Goal: Task Accomplishment & Management: Use online tool/utility

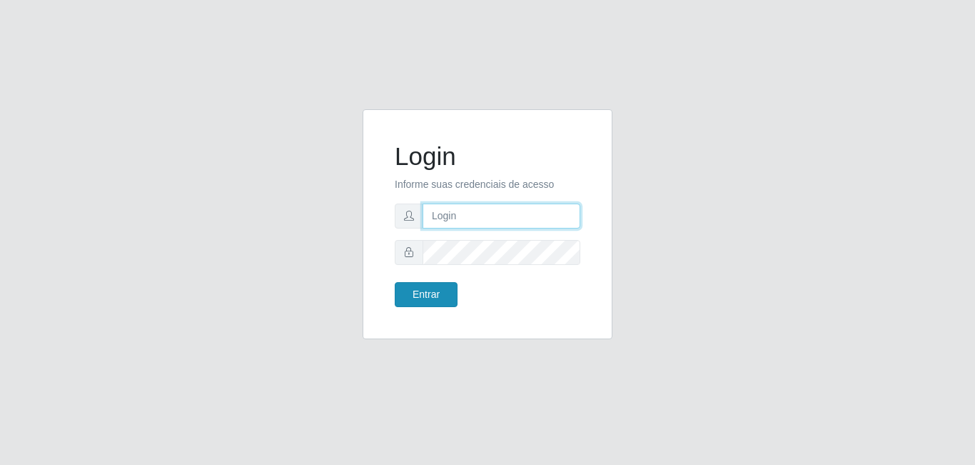
type input "[EMAIL_ADDRESS][DOMAIN_NAME]"
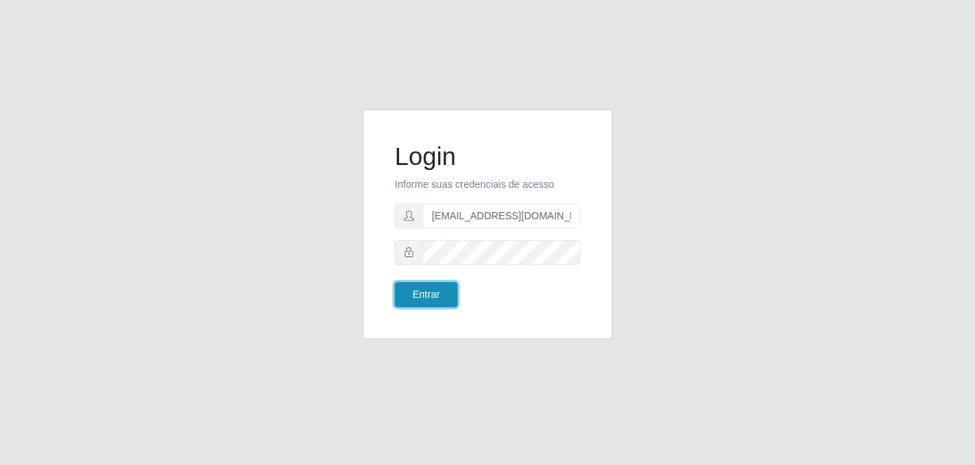
click at [440, 299] on button "Entrar" at bounding box center [426, 294] width 63 height 25
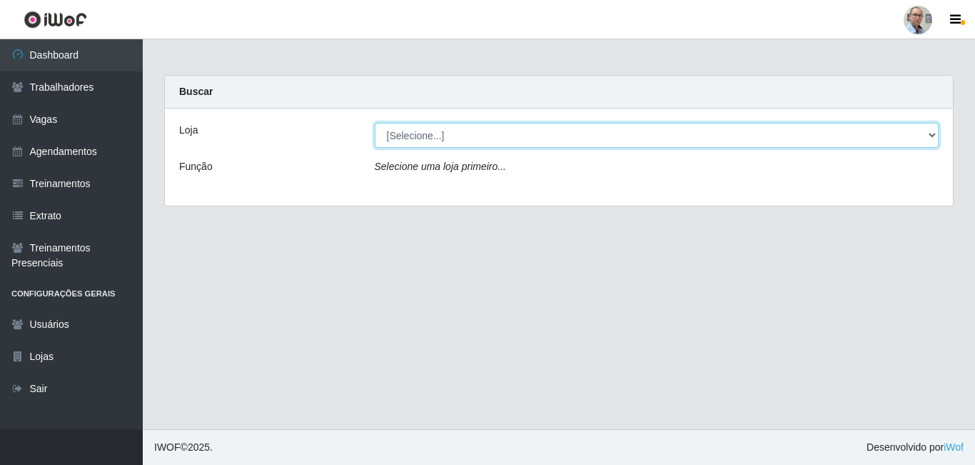
click at [931, 132] on select "[Selecione...] Mar Vermelho - Loja 04" at bounding box center [657, 135] width 565 height 25
select select "251"
click at [375, 123] on select "[Selecione...] Mar Vermelho - Loja 04" at bounding box center [657, 135] width 565 height 25
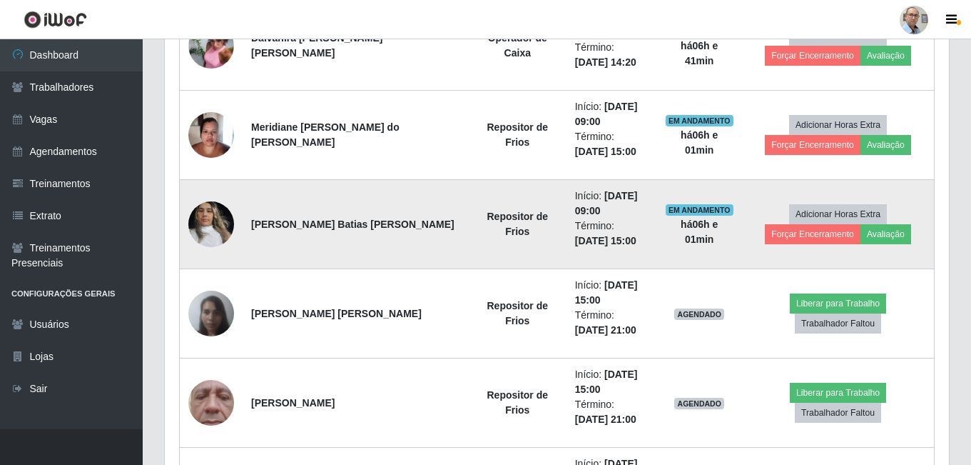
scroll to position [1142, 0]
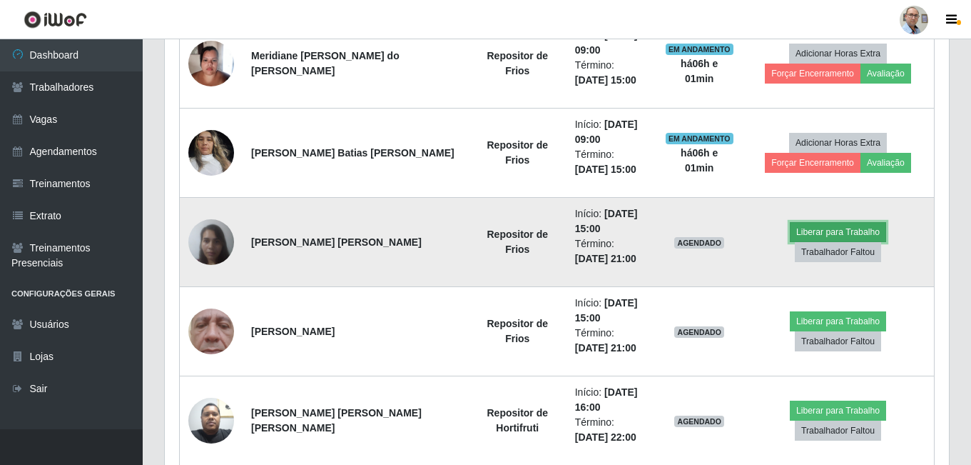
click at [790, 240] on button "Liberar para Trabalho" at bounding box center [838, 232] width 96 height 20
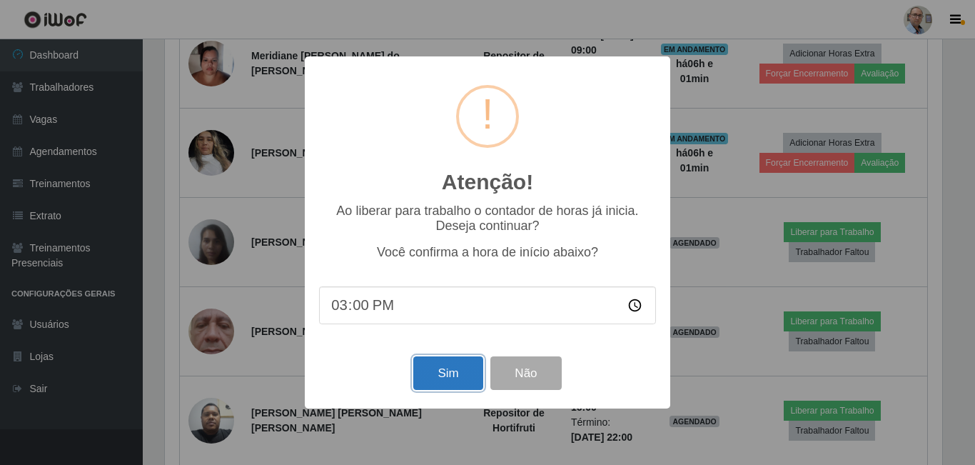
click at [455, 370] on button "Sim" at bounding box center [447, 373] width 69 height 34
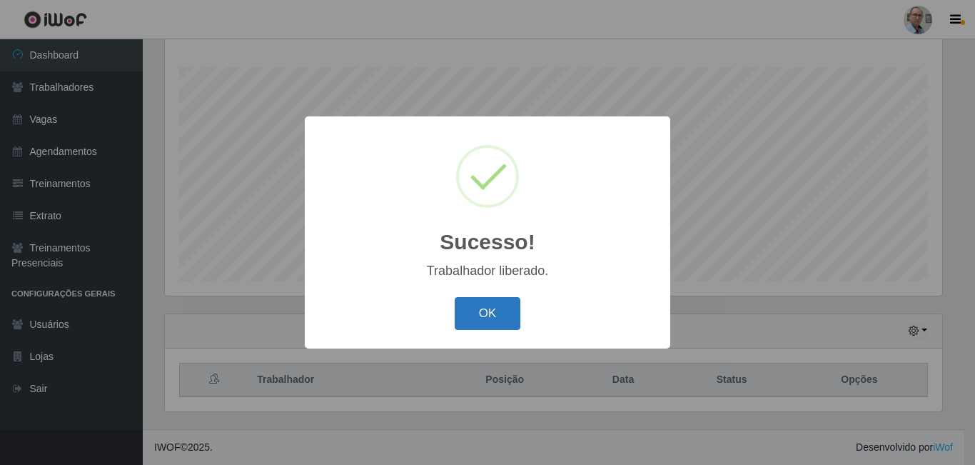
click at [496, 326] on button "OK" at bounding box center [488, 314] width 66 height 34
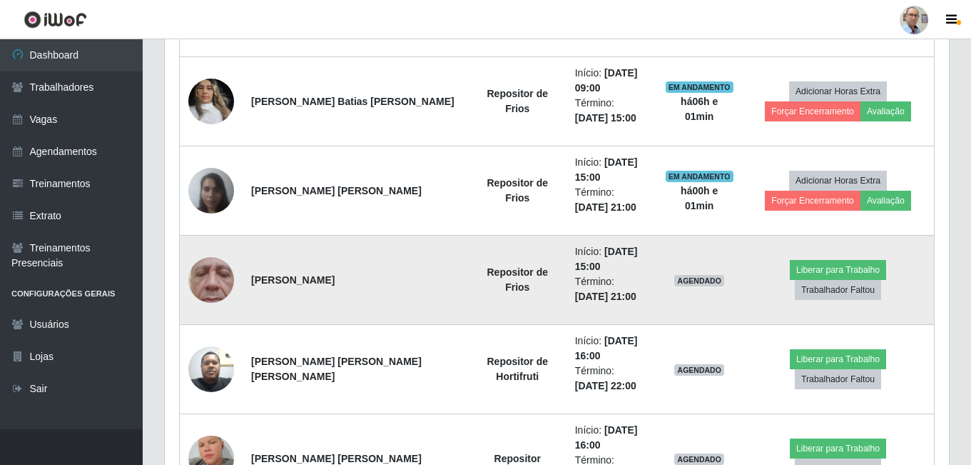
scroll to position [1228, 0]
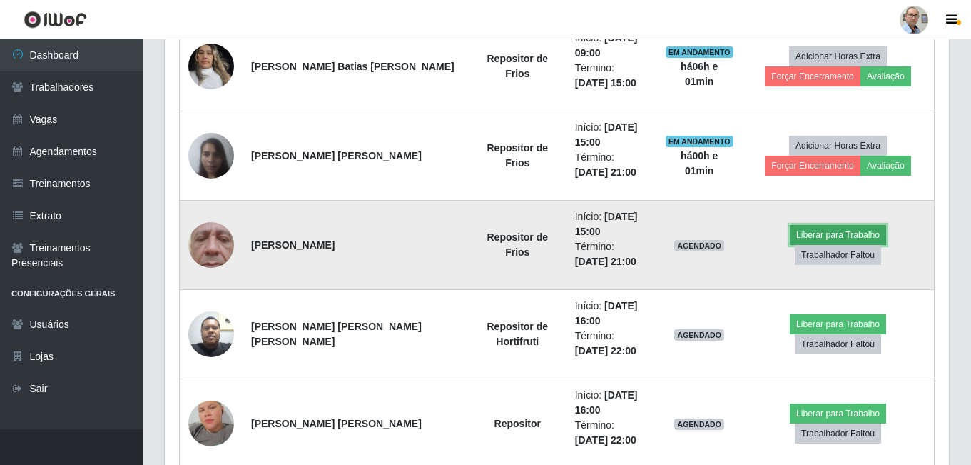
click at [790, 245] on button "Liberar para Trabalho" at bounding box center [838, 235] width 96 height 20
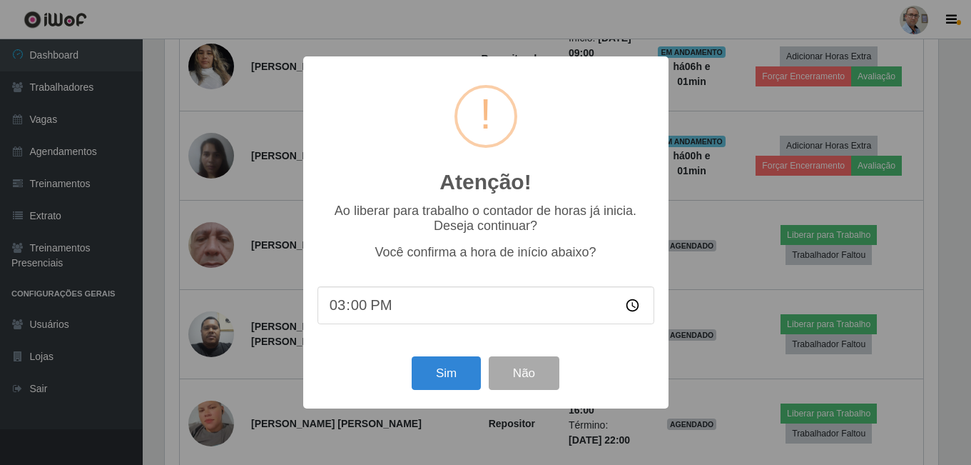
scroll to position [296, 777]
click at [457, 376] on button "Sim" at bounding box center [447, 373] width 69 height 34
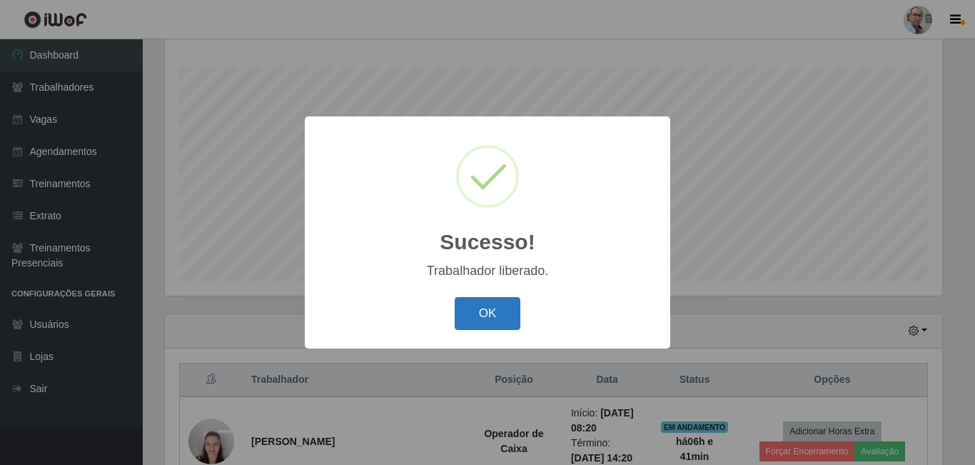
click at [511, 303] on button "OK" at bounding box center [488, 314] width 66 height 34
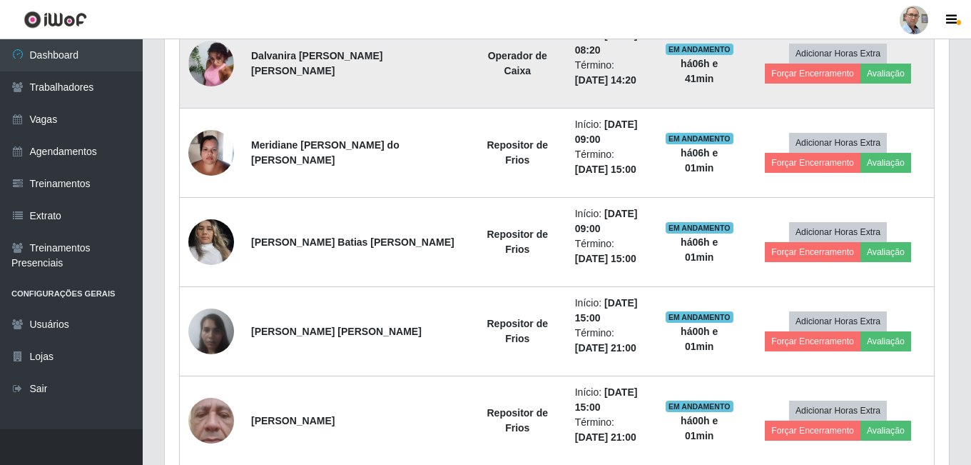
scroll to position [1086, 0]
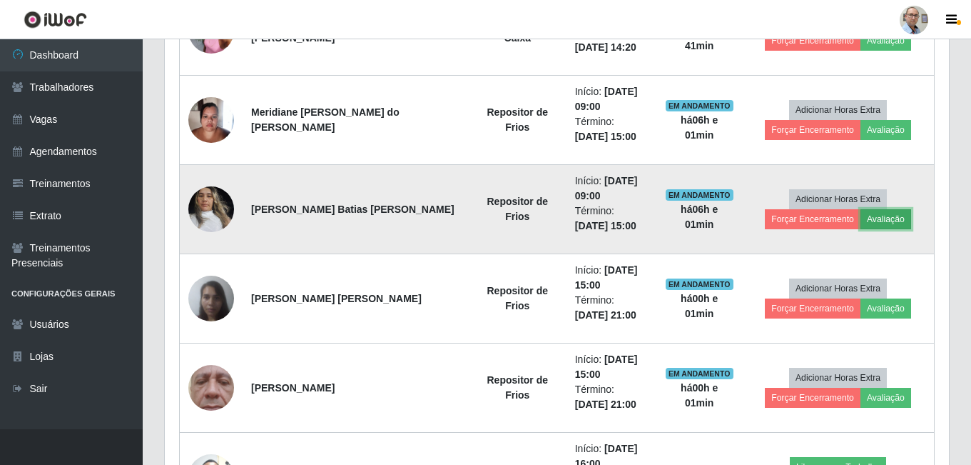
click at [864, 220] on button "Avaliação" at bounding box center [886, 219] width 51 height 20
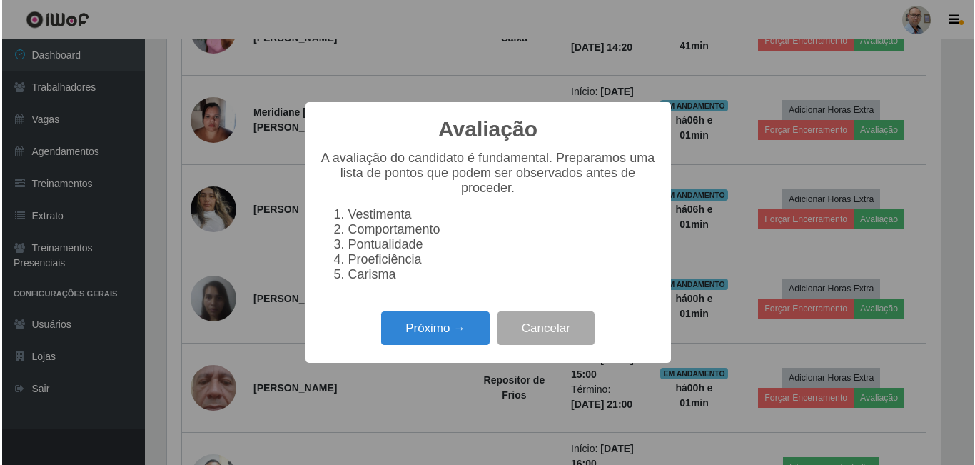
scroll to position [296, 777]
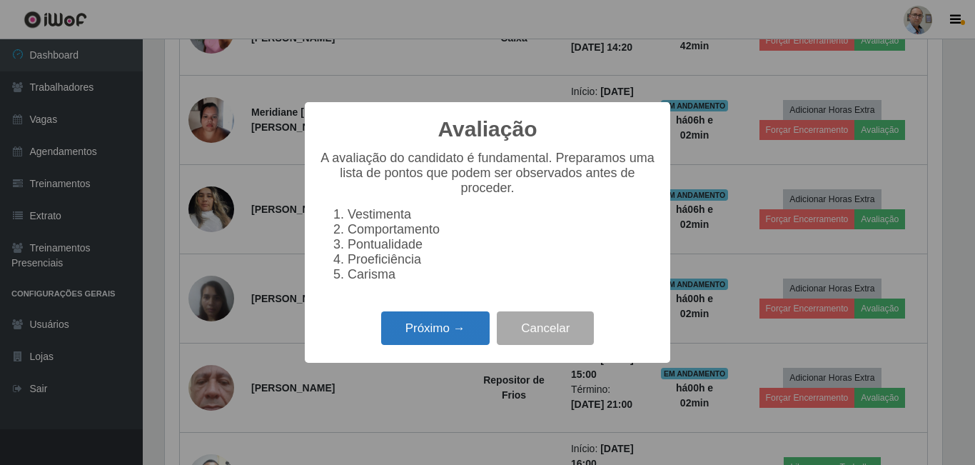
click at [453, 340] on button "Próximo →" at bounding box center [435, 328] width 108 height 34
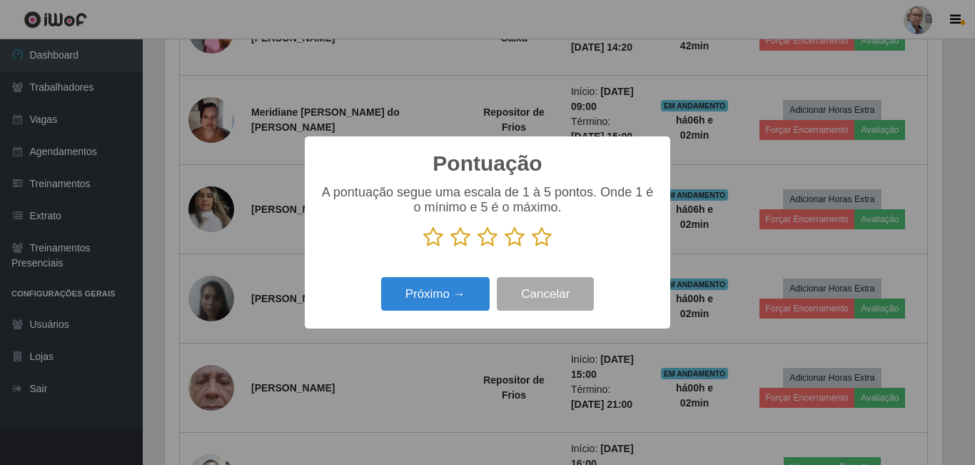
scroll to position [713450, 712969]
click at [542, 241] on icon at bounding box center [542, 236] width 20 height 21
click at [532, 248] on input "radio" at bounding box center [532, 248] width 0 height 0
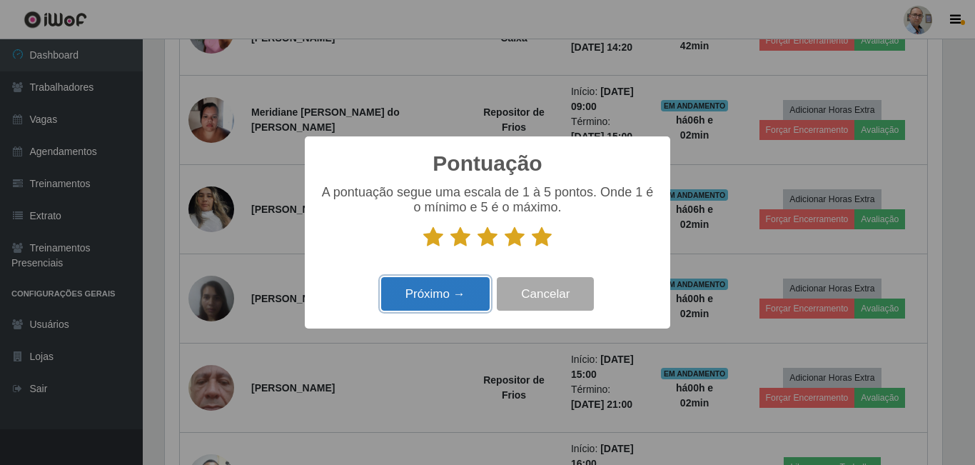
click at [472, 294] on button "Próximo →" at bounding box center [435, 294] width 108 height 34
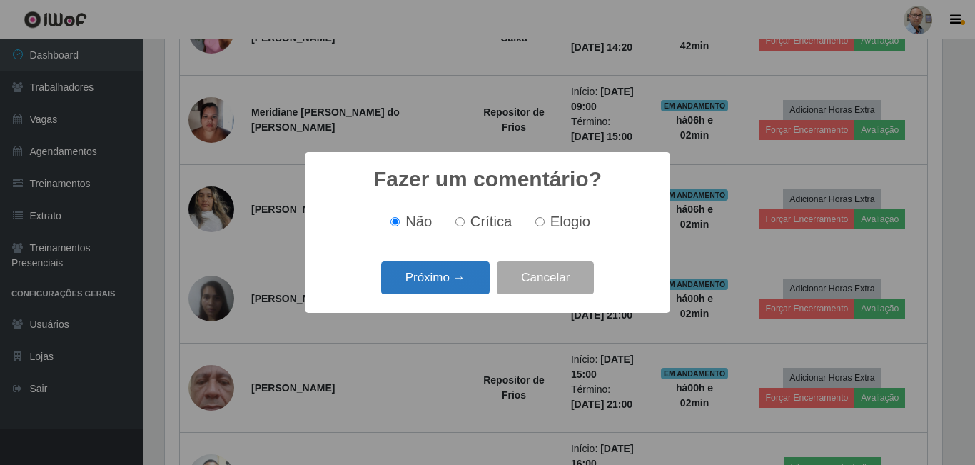
click at [467, 281] on button "Próximo →" at bounding box center [435, 278] width 108 height 34
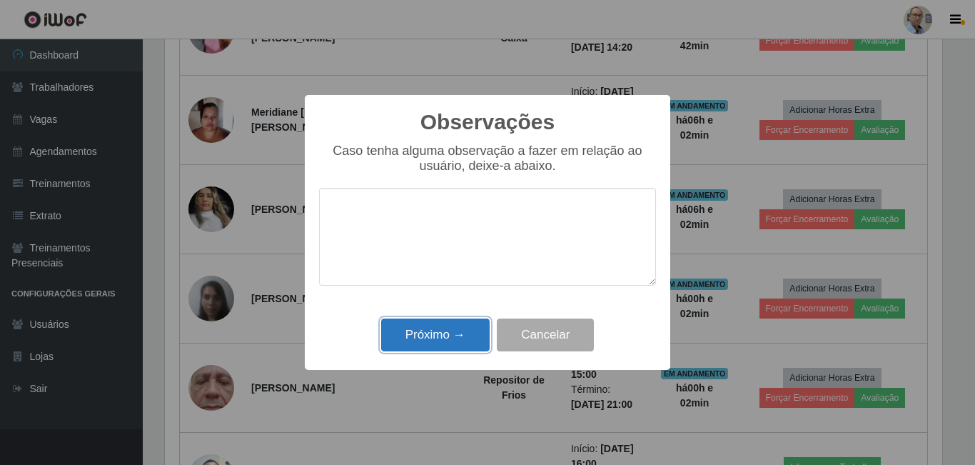
click at [450, 335] on button "Próximo →" at bounding box center [435, 335] width 108 height 34
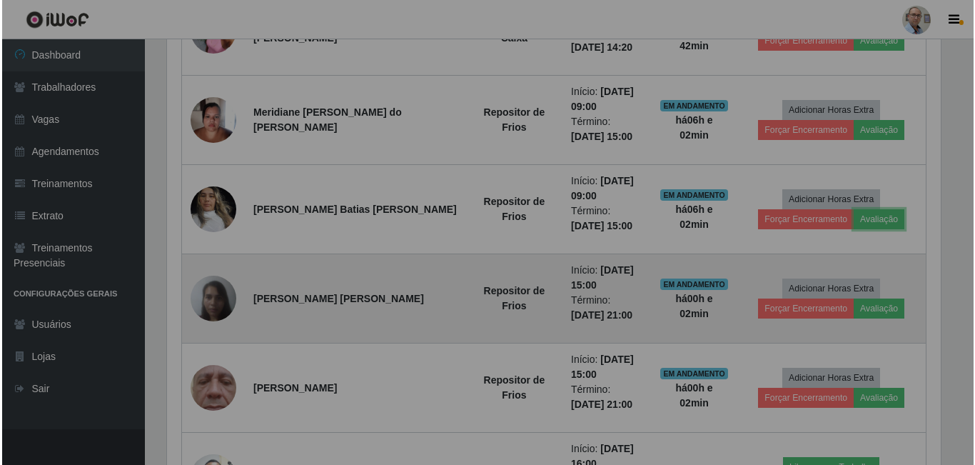
scroll to position [296, 784]
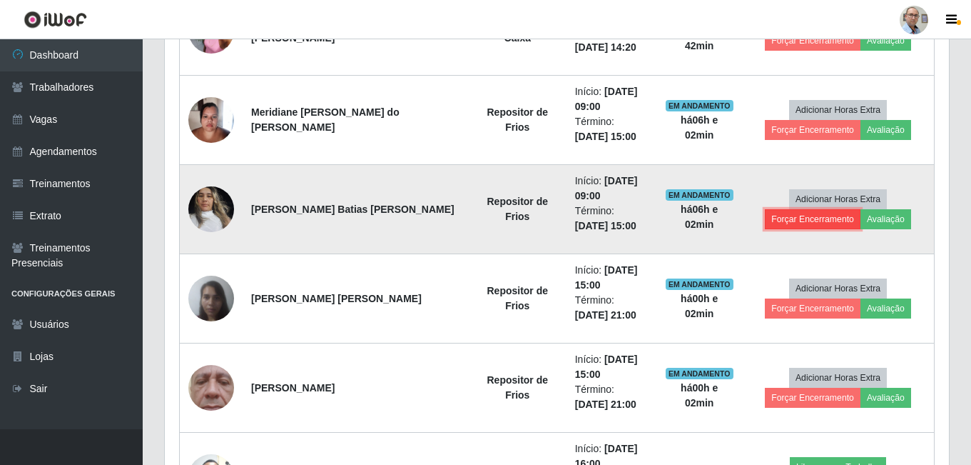
click at [807, 226] on button "Forçar Encerramento" at bounding box center [813, 219] width 96 height 20
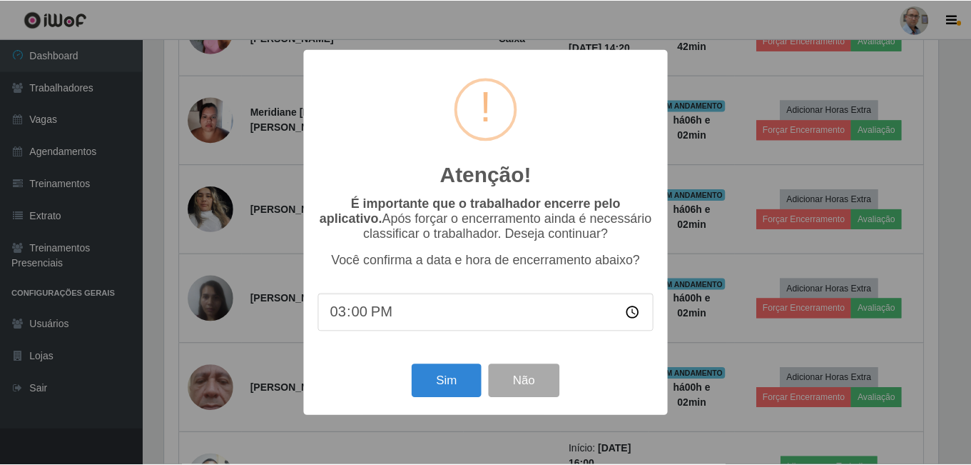
scroll to position [0, 0]
click at [465, 388] on button "Sim" at bounding box center [447, 381] width 69 height 34
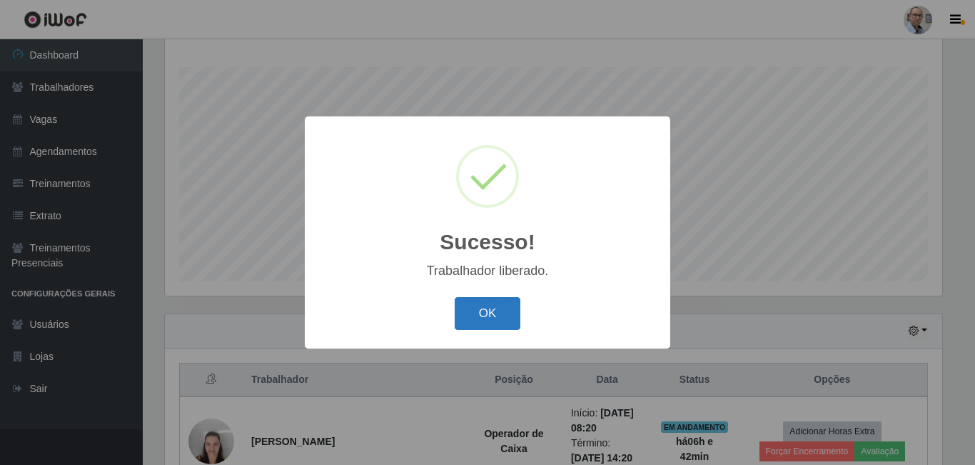
click at [480, 308] on button "OK" at bounding box center [488, 314] width 66 height 34
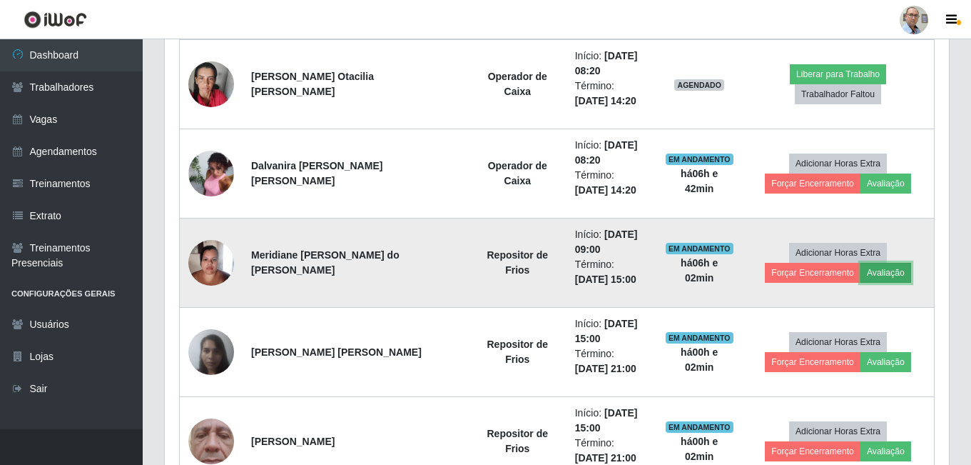
click at [881, 267] on button "Avaliação" at bounding box center [886, 273] width 51 height 20
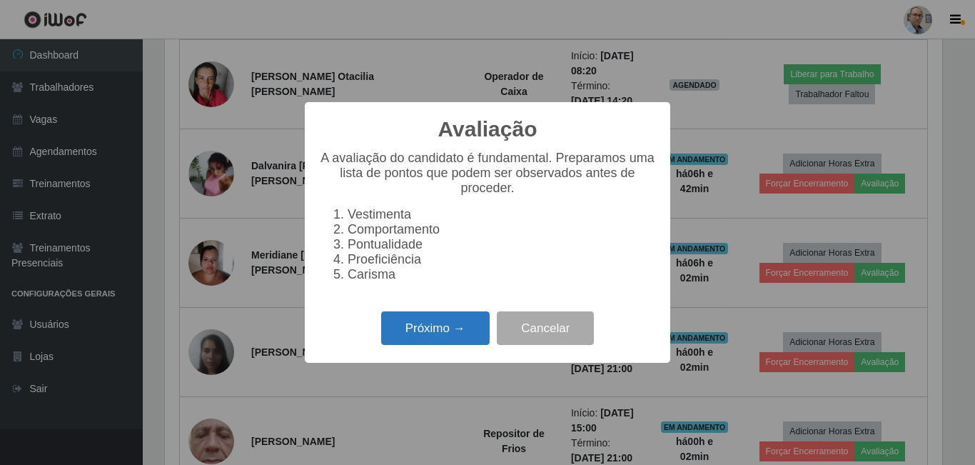
click at [458, 336] on button "Próximo →" at bounding box center [435, 328] width 108 height 34
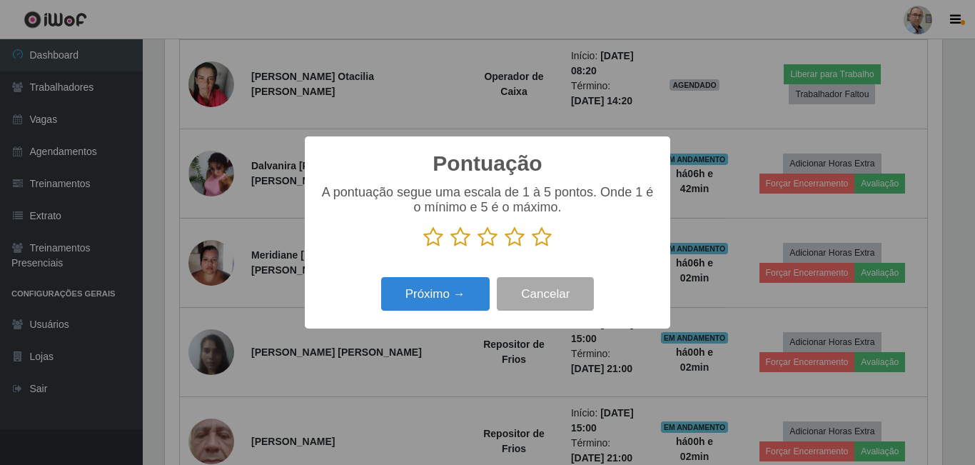
click at [543, 238] on icon at bounding box center [542, 236] width 20 height 21
click at [532, 248] on input "radio" at bounding box center [532, 248] width 0 height 0
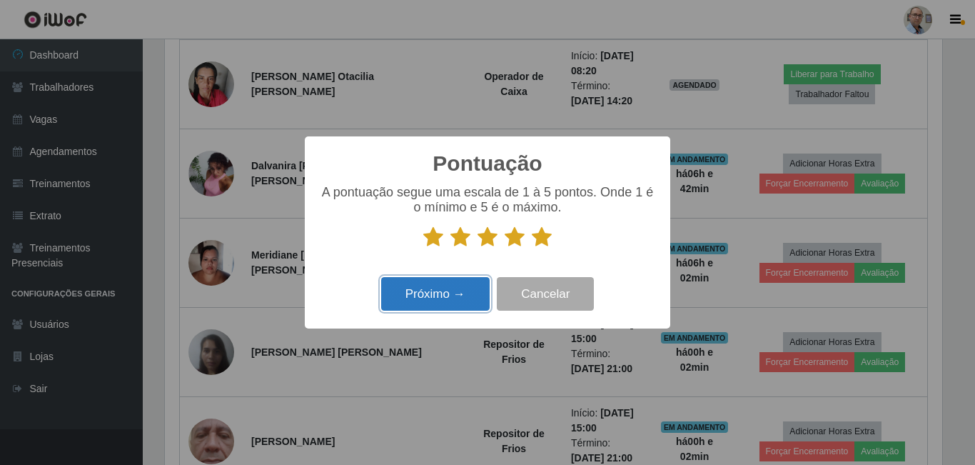
click at [481, 293] on button "Próximo →" at bounding box center [435, 294] width 108 height 34
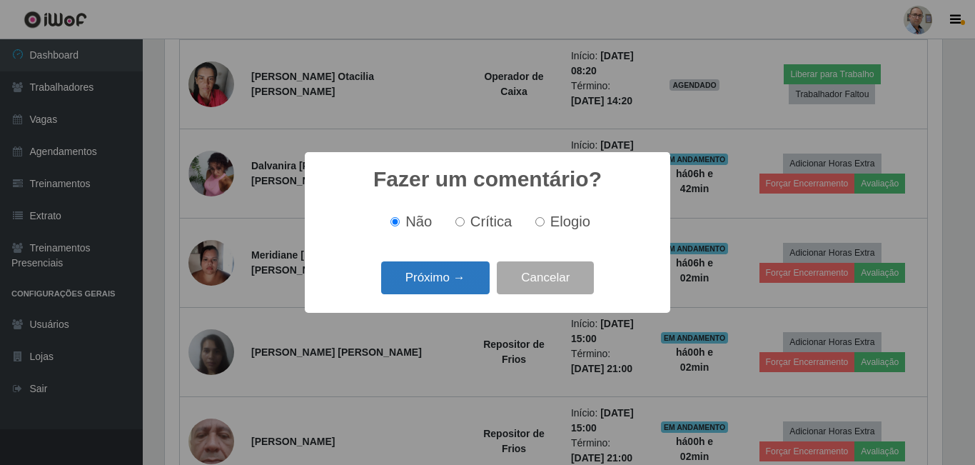
click at [448, 280] on button "Próximo →" at bounding box center [435, 278] width 108 height 34
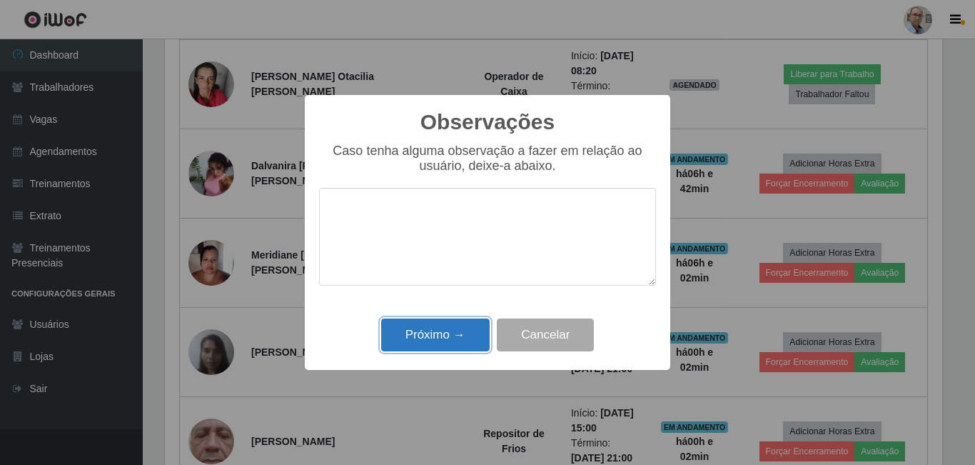
click at [466, 342] on button "Próximo →" at bounding box center [435, 335] width 108 height 34
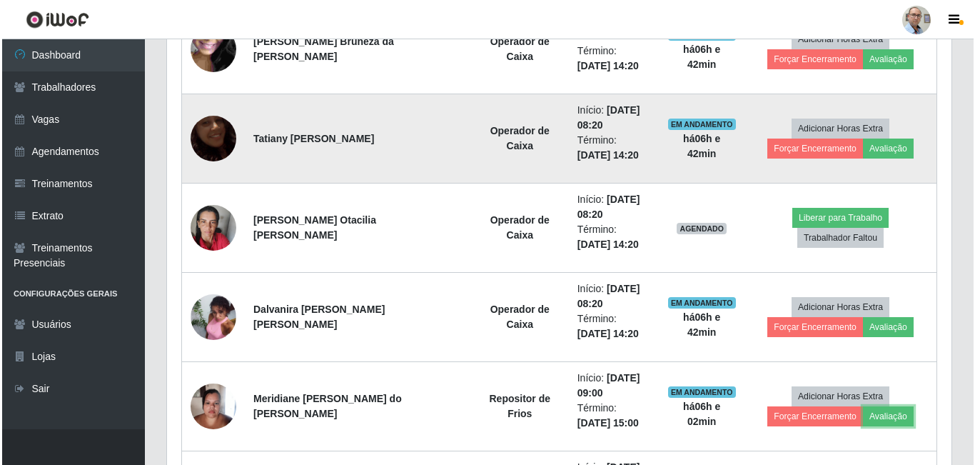
scroll to position [800, 0]
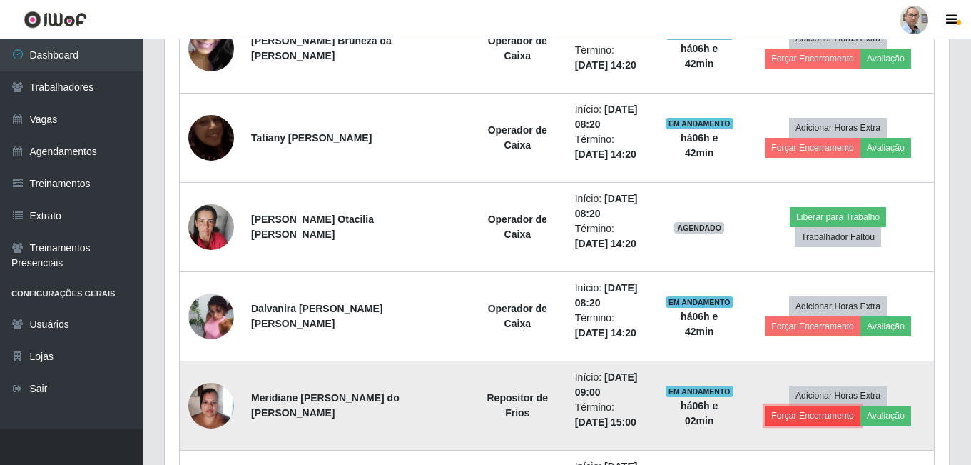
click at [817, 416] on button "Forçar Encerramento" at bounding box center [813, 415] width 96 height 20
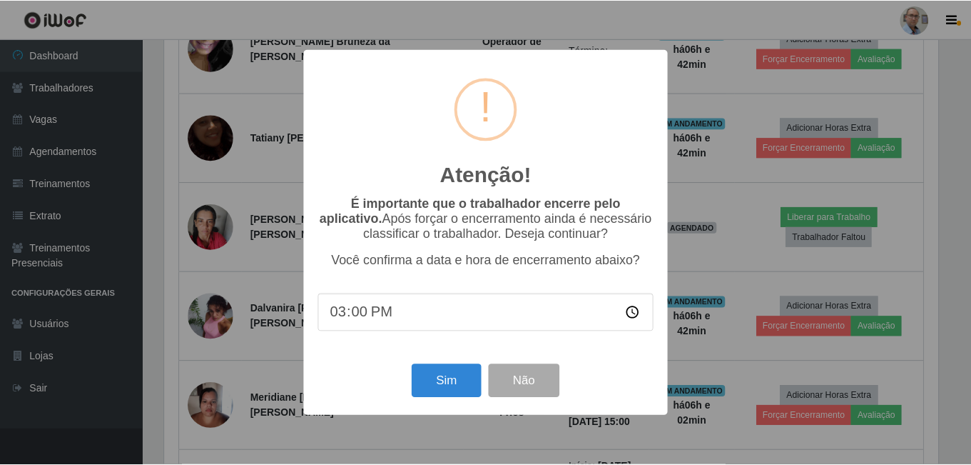
scroll to position [296, 777]
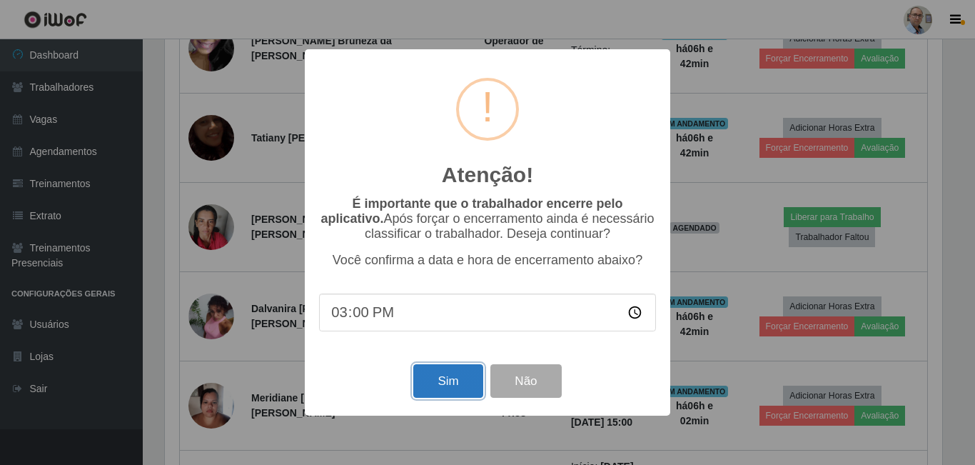
click at [456, 385] on button "Sim" at bounding box center [447, 381] width 69 height 34
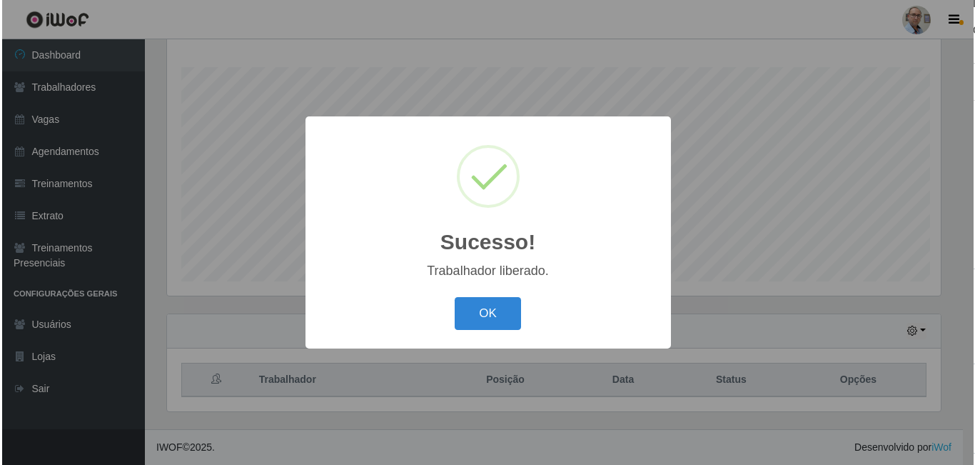
scroll to position [229, 0]
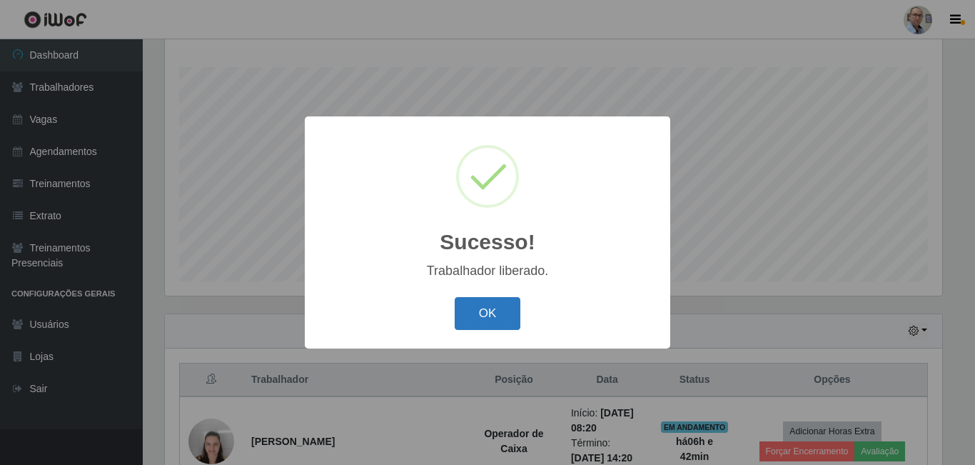
click at [479, 314] on button "OK" at bounding box center [488, 314] width 66 height 34
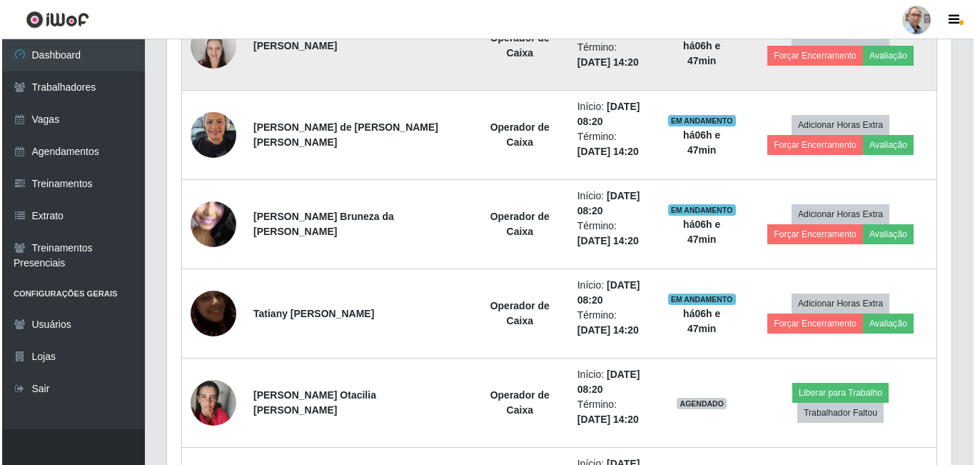
scroll to position [657, 0]
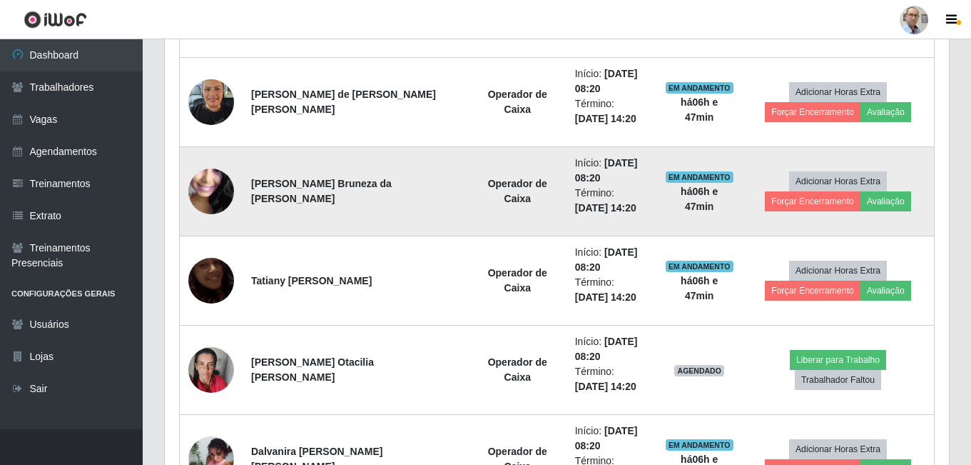
click at [206, 188] on img at bounding box center [211, 192] width 46 height 102
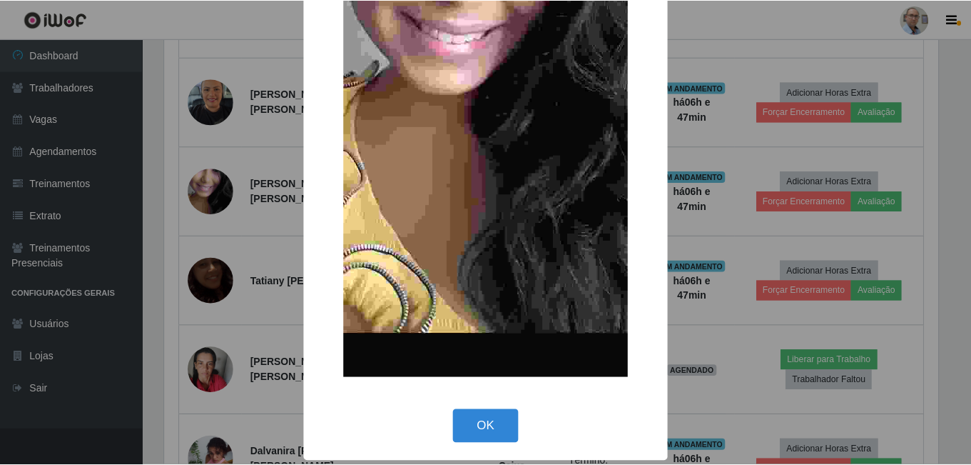
scroll to position [296, 0]
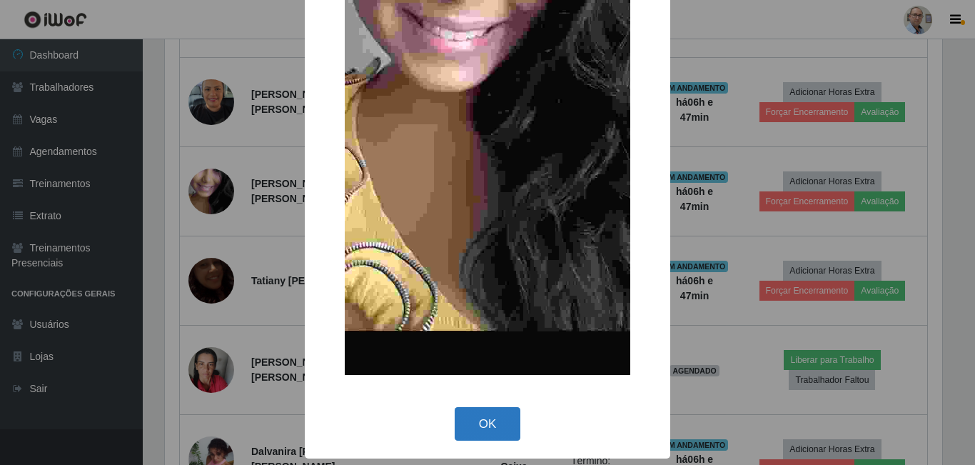
click at [470, 429] on button "OK" at bounding box center [488, 424] width 66 height 34
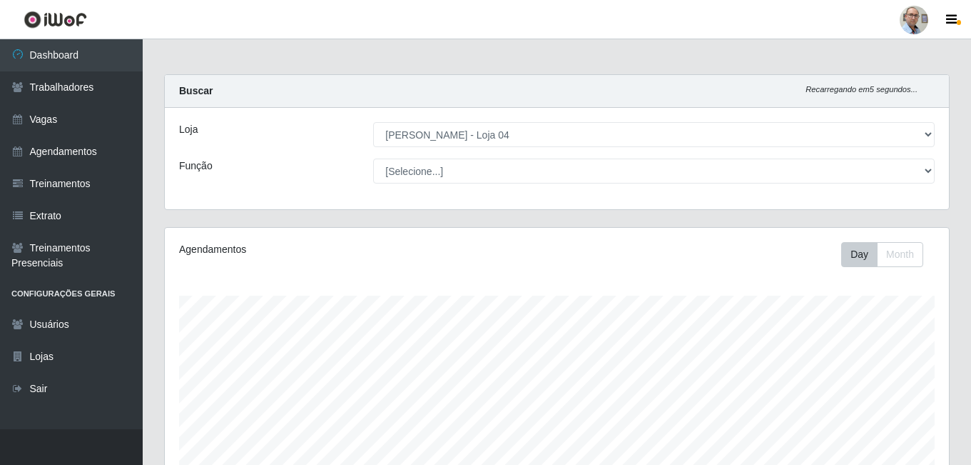
scroll to position [0, 0]
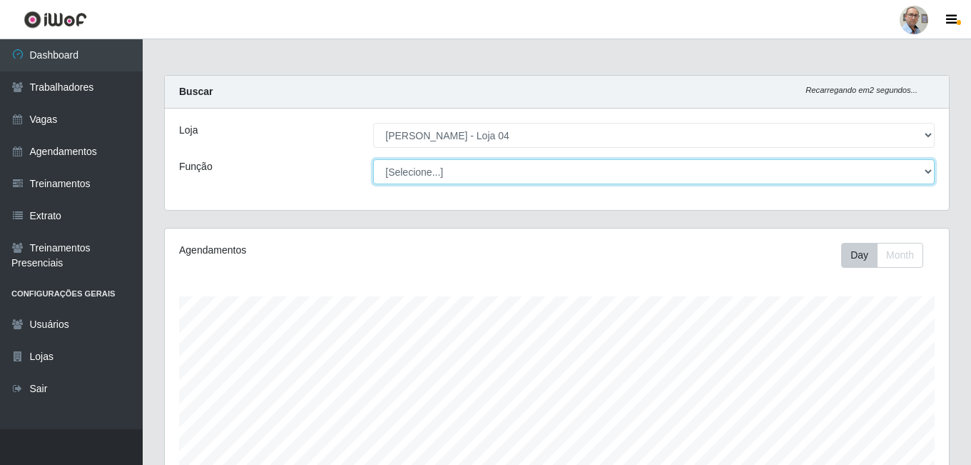
click at [927, 171] on select "[Selecione...] ASG ASG + ASG ++ Auxiliar de Depósito Auxiliar de Depósito + Aux…" at bounding box center [654, 171] width 562 height 25
click at [373, 159] on select "[Selecione...] ASG ASG + ASG ++ Auxiliar de Depósito Auxiliar de Depósito + Aux…" at bounding box center [654, 171] width 562 height 25
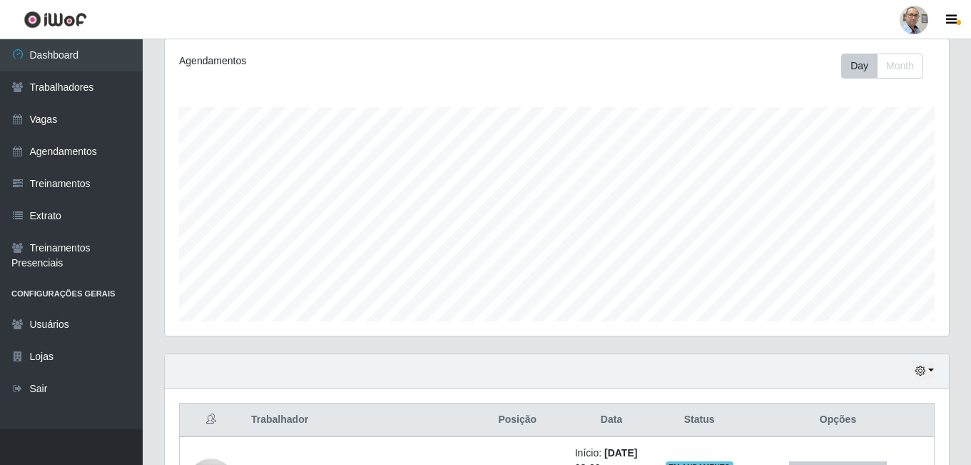
scroll to position [214, 0]
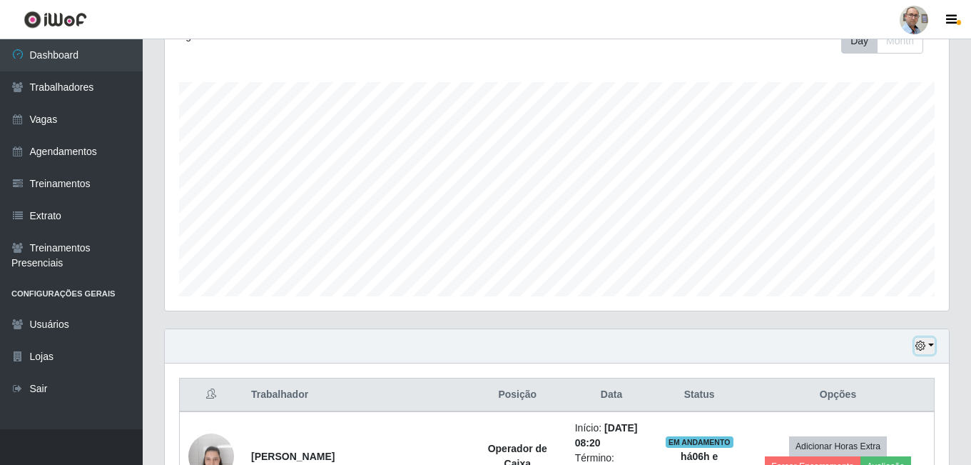
click at [931, 346] on button "button" at bounding box center [925, 346] width 20 height 16
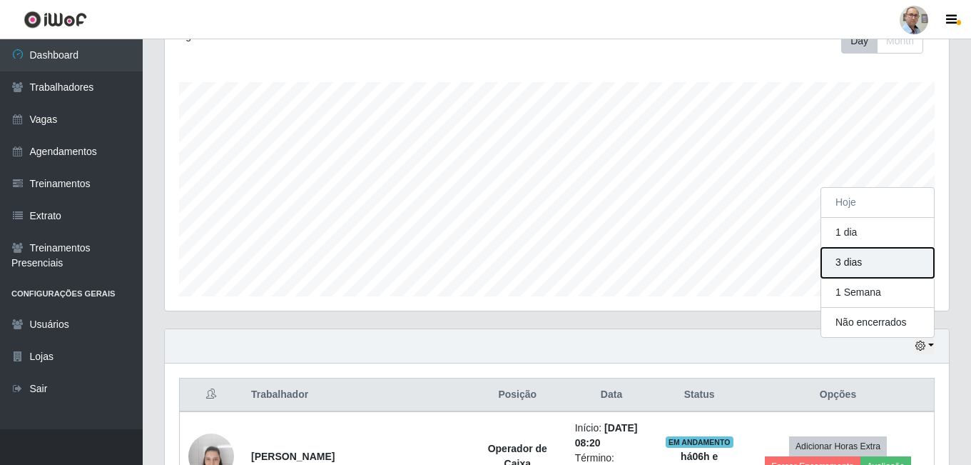
click at [844, 263] on button "3 dias" at bounding box center [878, 263] width 113 height 30
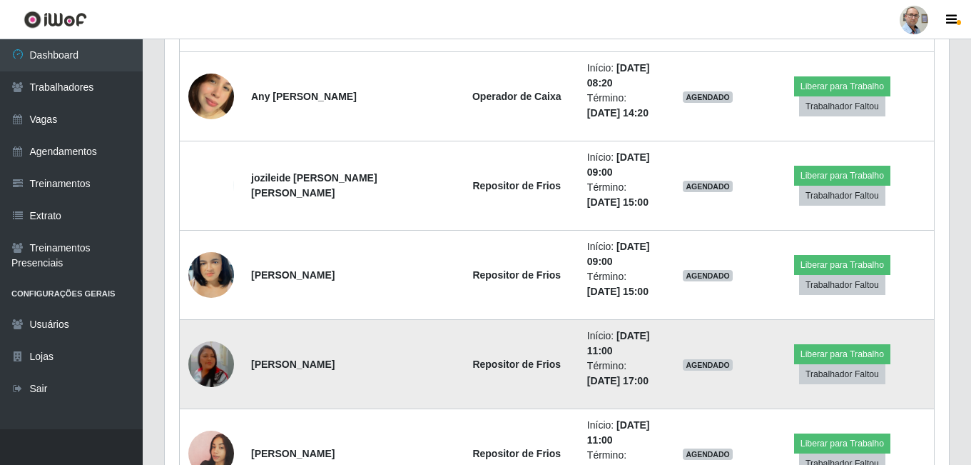
scroll to position [4211, 0]
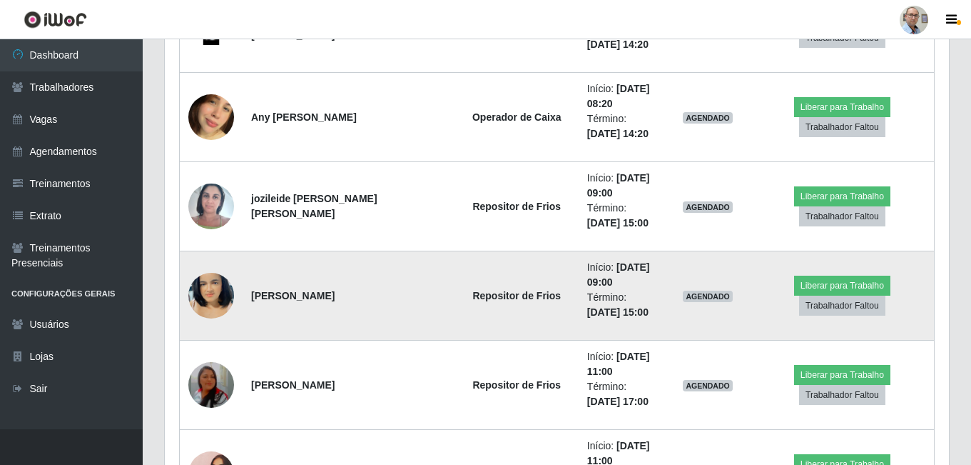
click at [203, 292] on img at bounding box center [211, 295] width 46 height 81
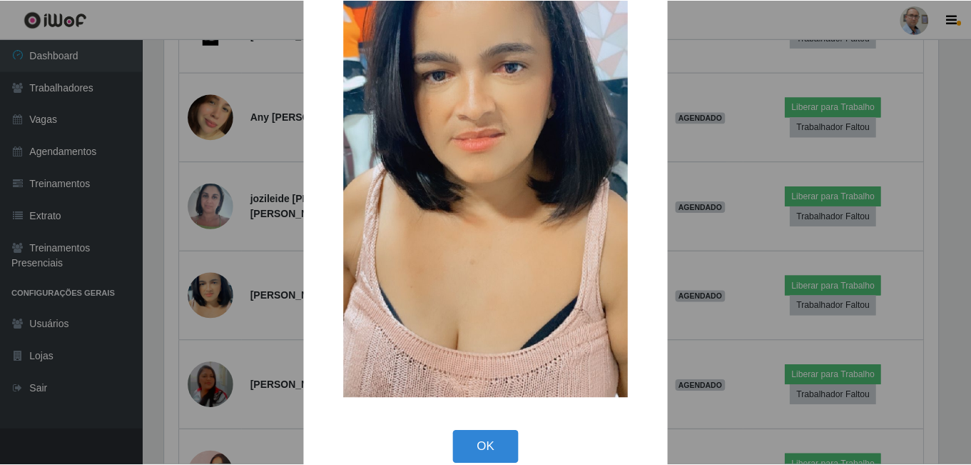
scroll to position [168, 0]
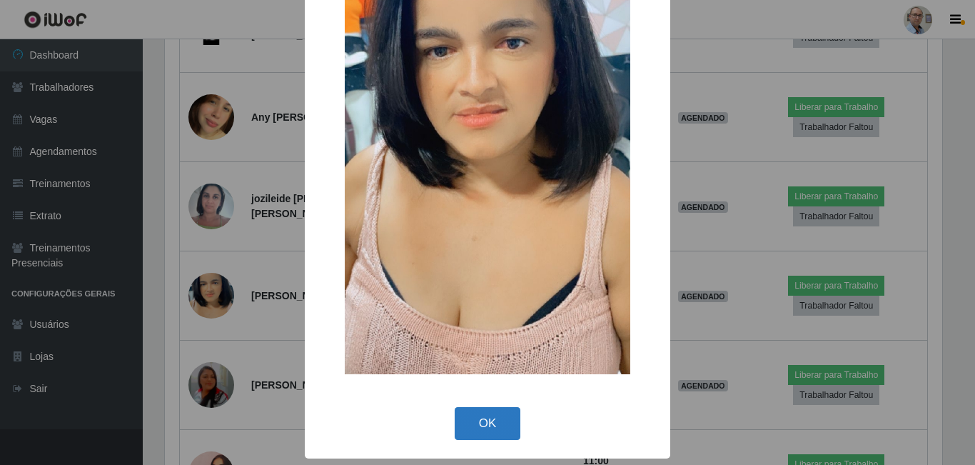
click at [484, 430] on button "OK" at bounding box center [488, 424] width 66 height 34
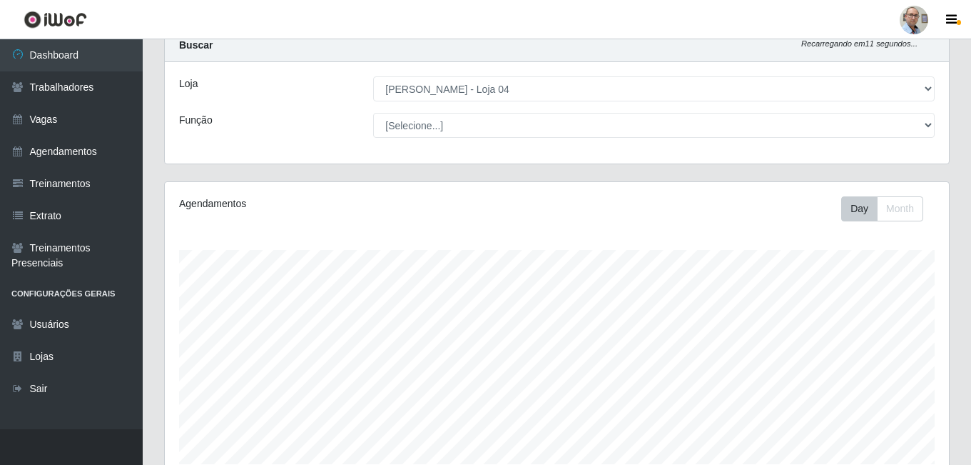
scroll to position [71, 0]
